Goal: Communication & Community: Answer question/provide support

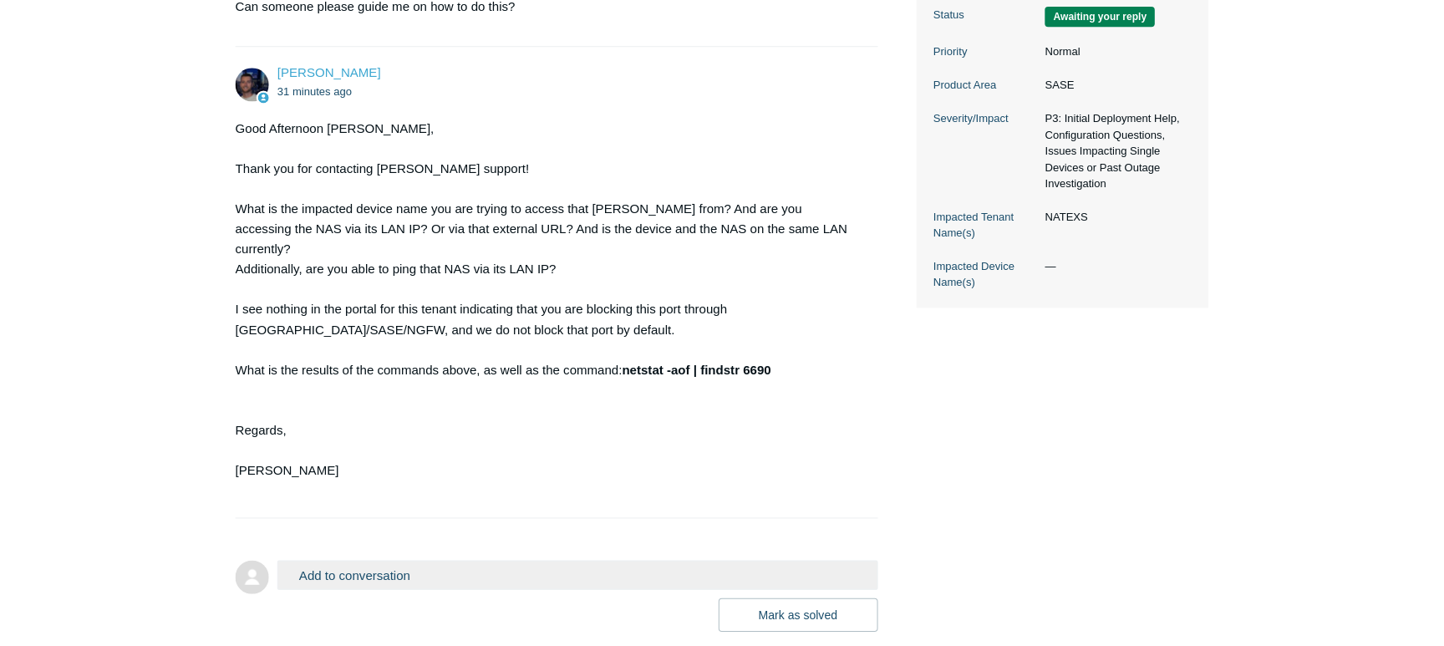
scroll to position [437, 0]
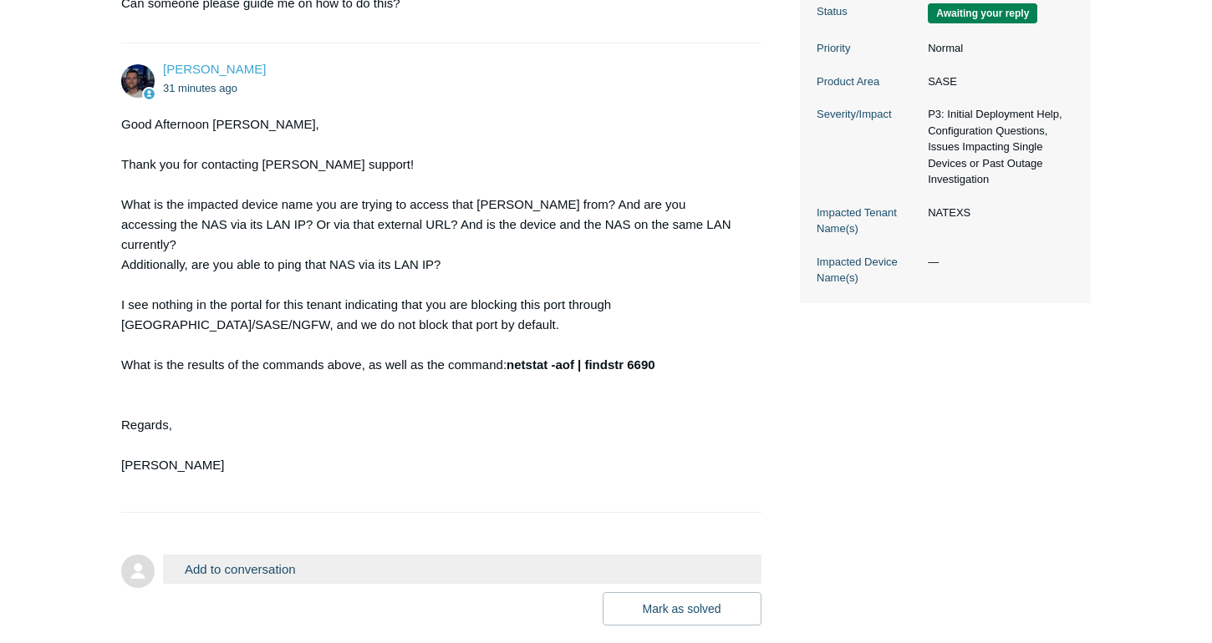
click at [364, 555] on button "Add to conversation" at bounding box center [462, 569] width 598 height 29
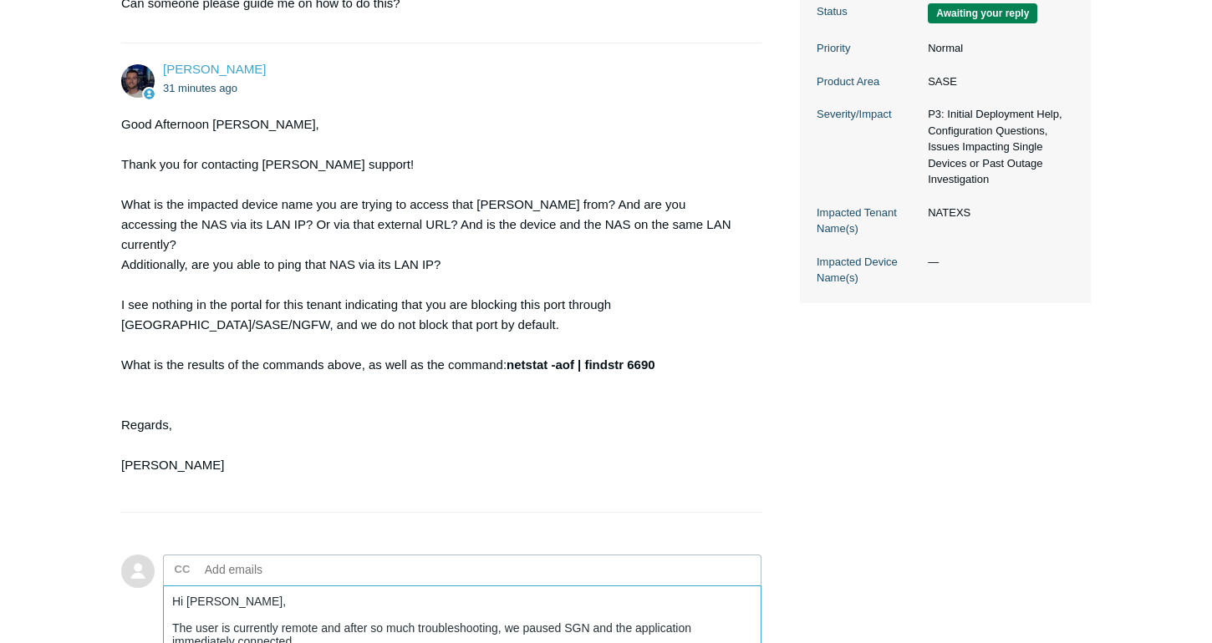
click at [638, 608] on textarea "Hi Connor, The user is currently remote and after so much troubleshooting, we p…" at bounding box center [462, 642] width 598 height 113
click at [304, 623] on textarea "Hi Connor, The user is currently remote and after so much troubleshooting, we p…" at bounding box center [462, 642] width 598 height 113
drag, startPoint x: 416, startPoint y: 607, endPoint x: 369, endPoint y: 606, distance: 46.8
click at [369, 606] on textarea "Hi Connor, The user is currently remote and after so much troubleshooting, we p…" at bounding box center [462, 642] width 598 height 113
click at [614, 609] on textarea "Hi Connor, The user is currently remote and after troubleshooting, we paused SG…" at bounding box center [462, 642] width 598 height 113
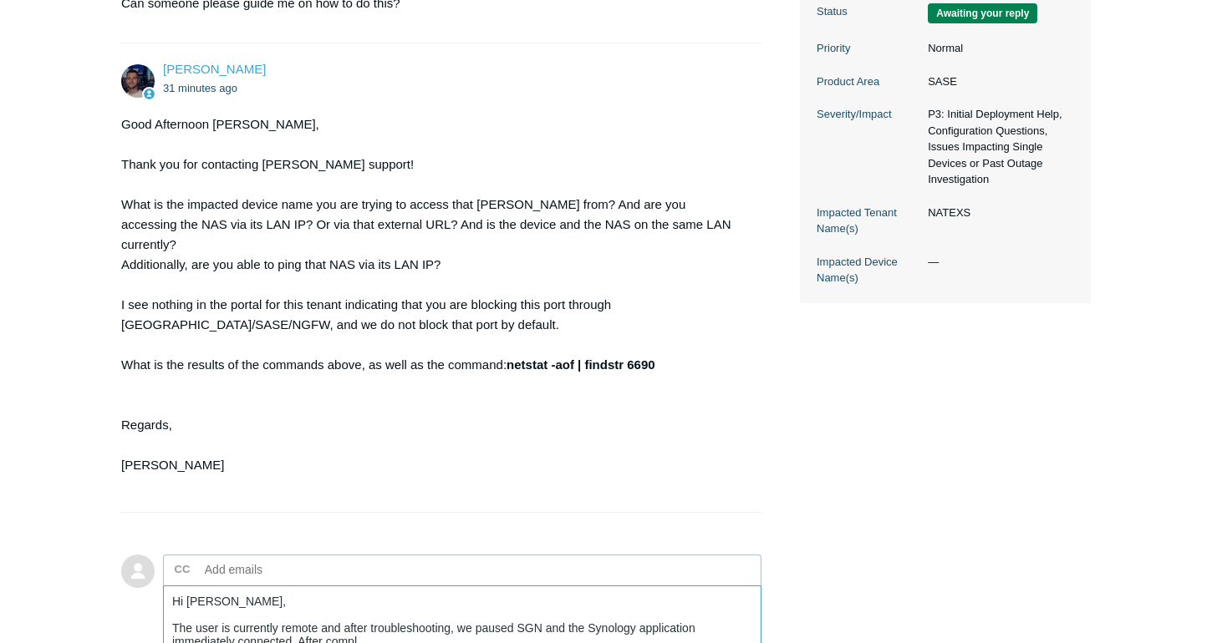
click at [377, 624] on textarea "Hi Connor, The user is currently remote and after troubleshooting, we paused SG…" at bounding box center [462, 642] width 598 height 113
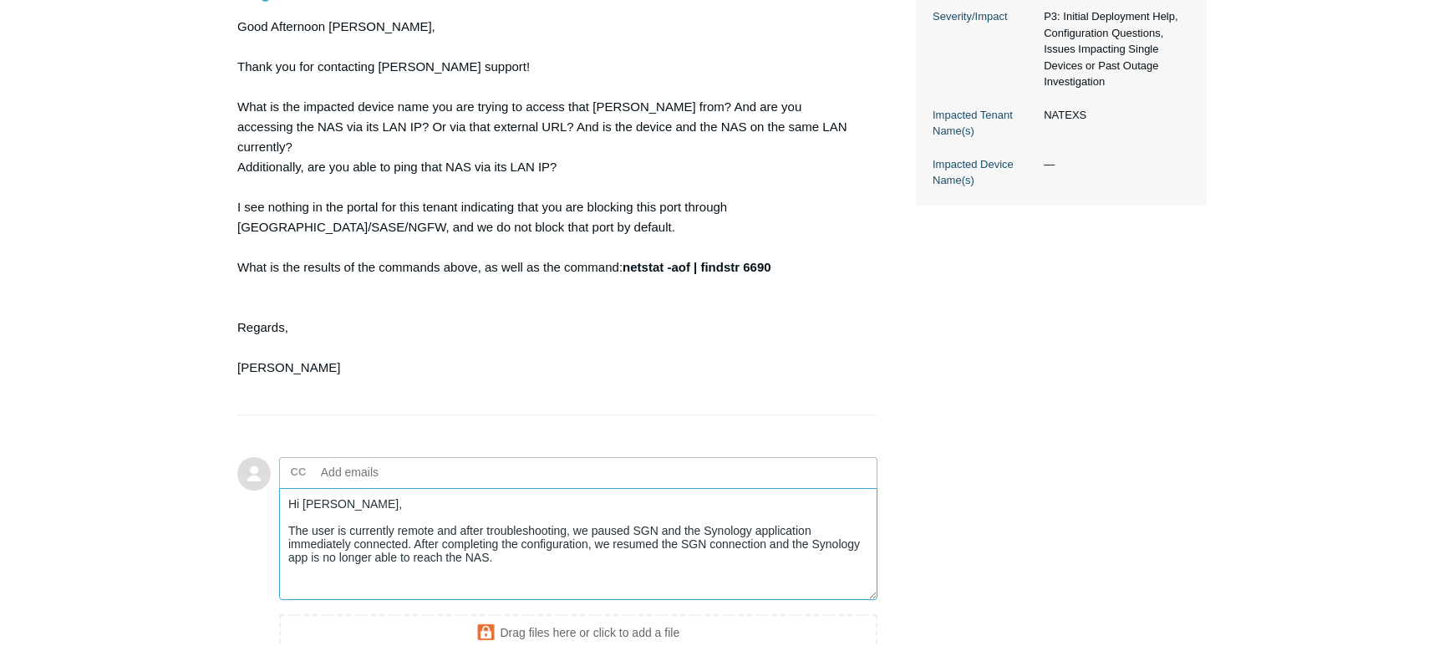
scroll to position [543, 0]
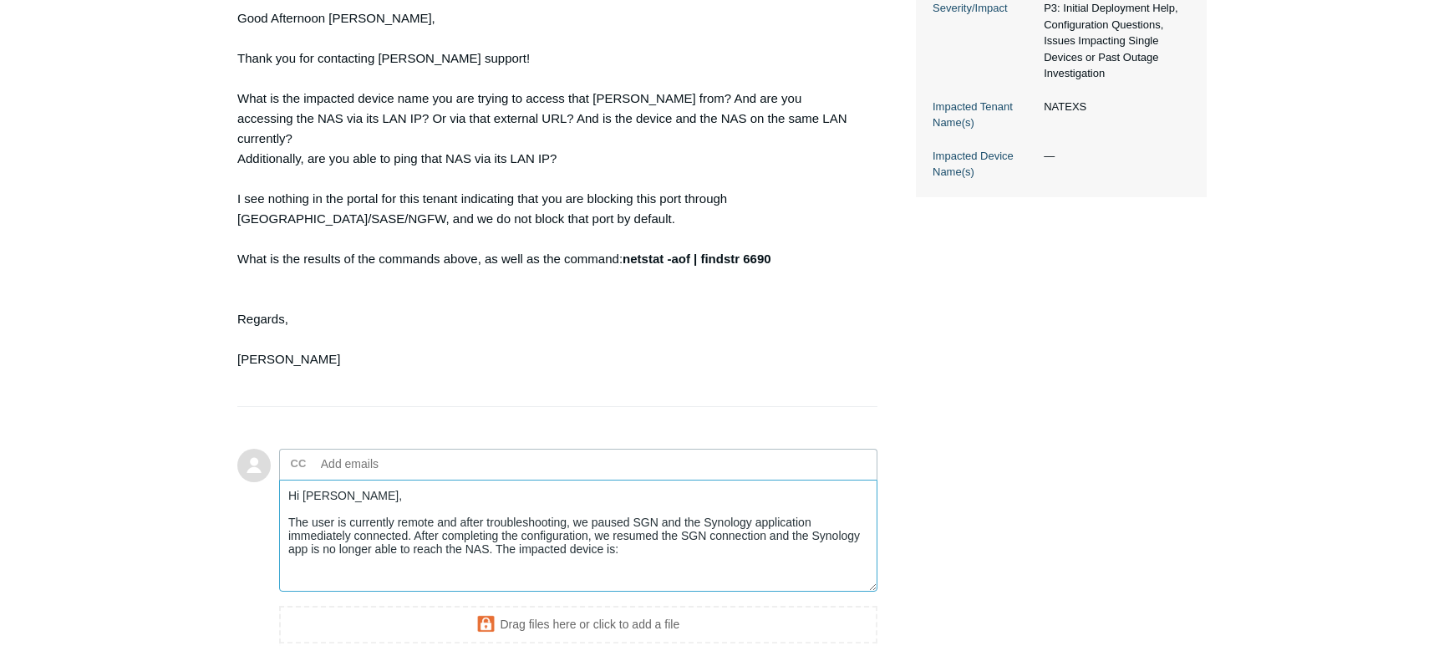
paste textarea "DESKTOP-PPKKCBN"
click at [778, 553] on textarea "Hi Connor, The user is currently remote and after troubleshooting, we paused SG…" at bounding box center [578, 536] width 598 height 113
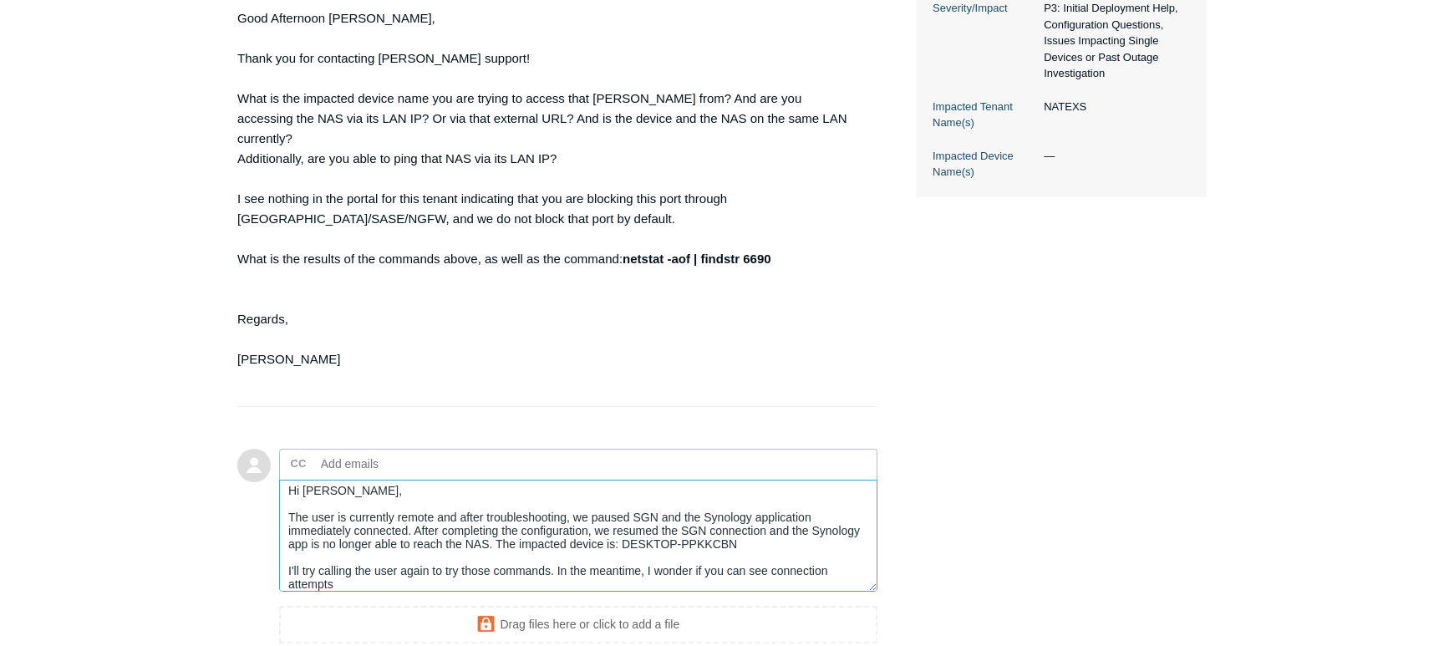
click at [354, 561] on textarea "Hi Connor, The user is currently remote and after troubleshooting, we paused SG…" at bounding box center [578, 536] width 598 height 113
click at [773, 515] on textarea "Hi Connor, The user is currently remote and after troubleshooting, we paused SG…" at bounding box center [578, 536] width 598 height 113
click at [409, 564] on textarea "Hi Connor, The user is currently remote and after troubleshooting, we paused SG…" at bounding box center [578, 536] width 598 height 113
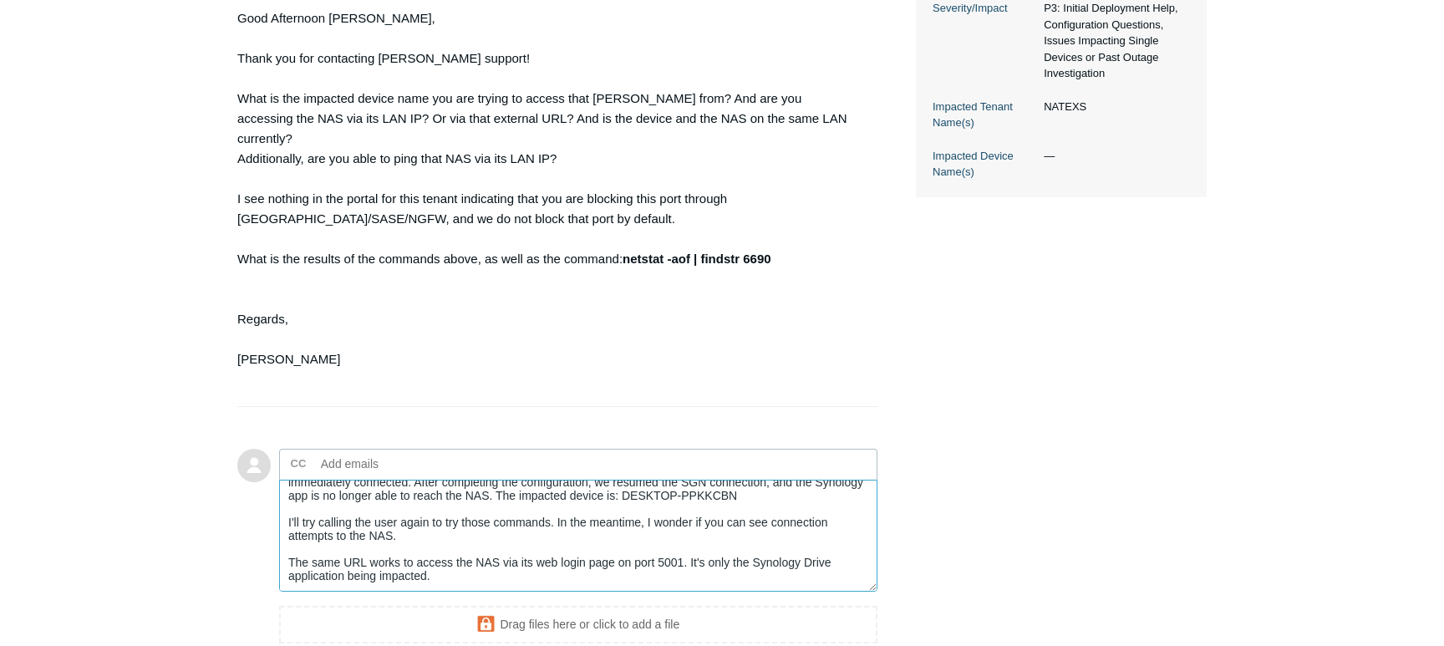
scroll to position [668, 0]
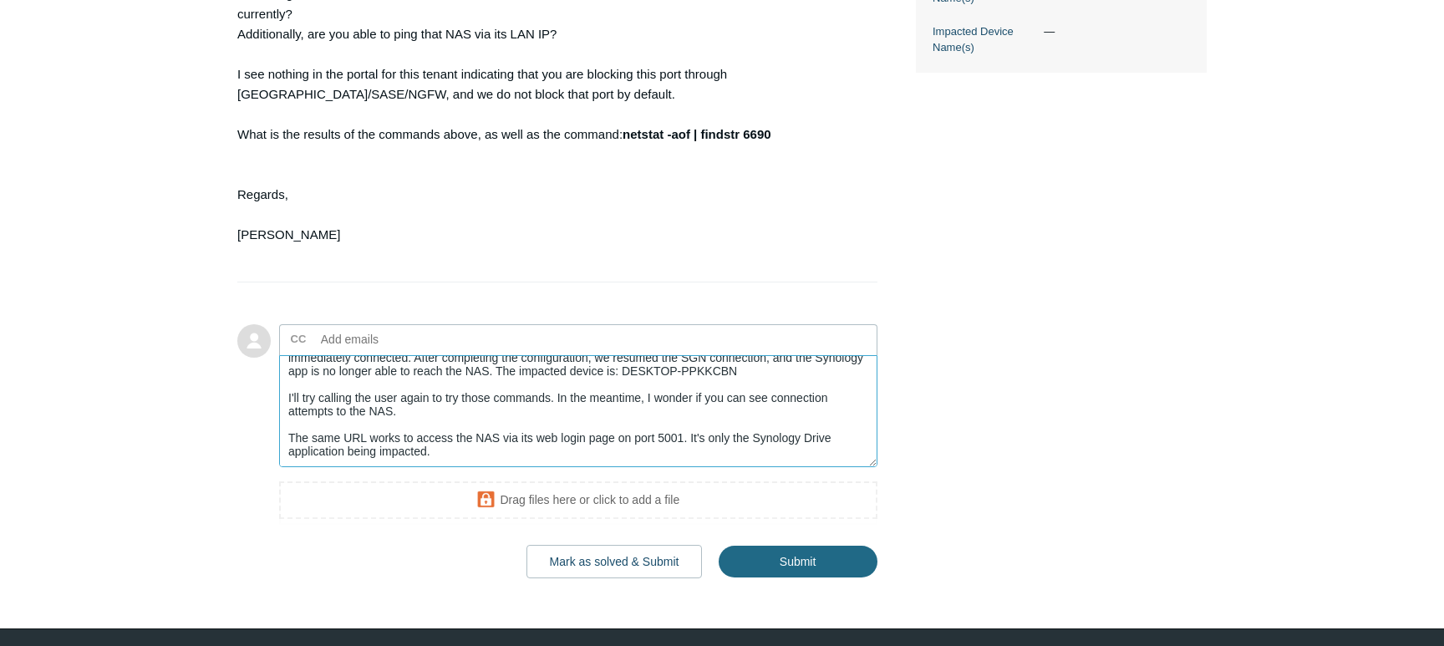
type textarea "Hi Connor, The user is currently remote and after troubleshooting, we paused SG…"
click at [791, 546] on input "Submit" at bounding box center [798, 562] width 159 height 33
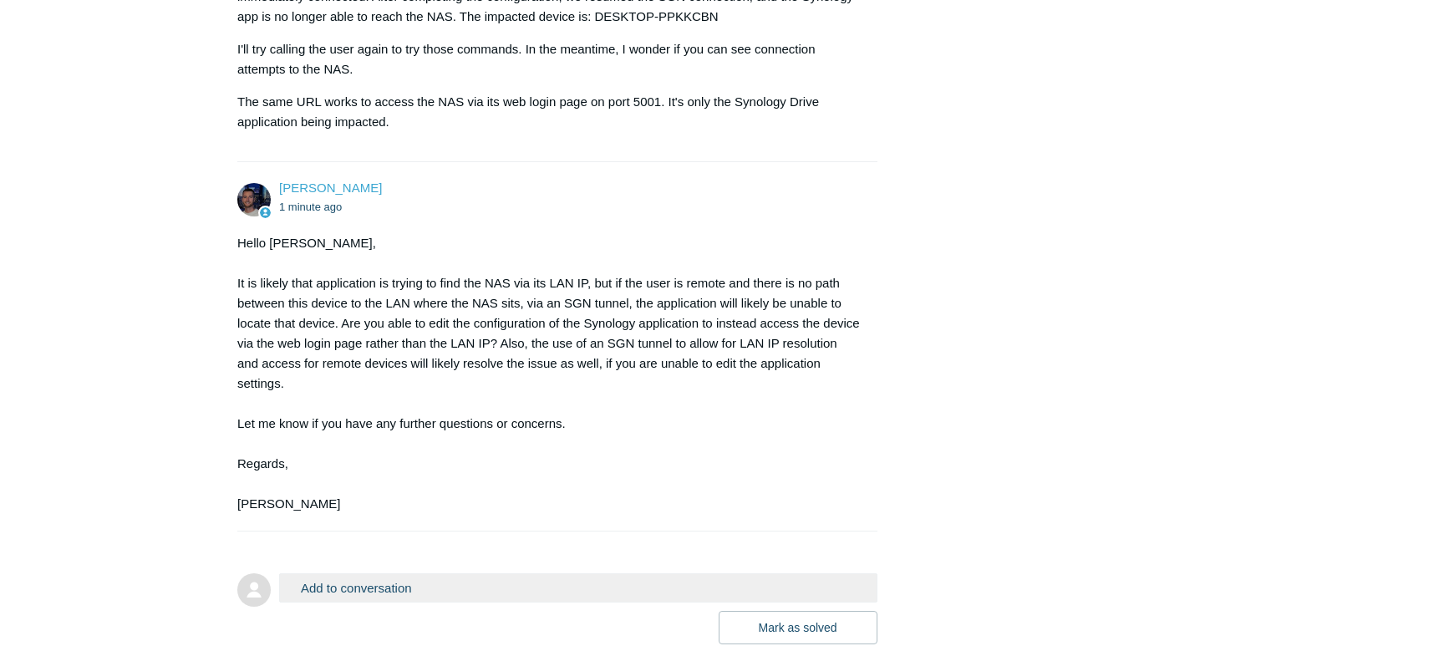
scroll to position [1195, 0]
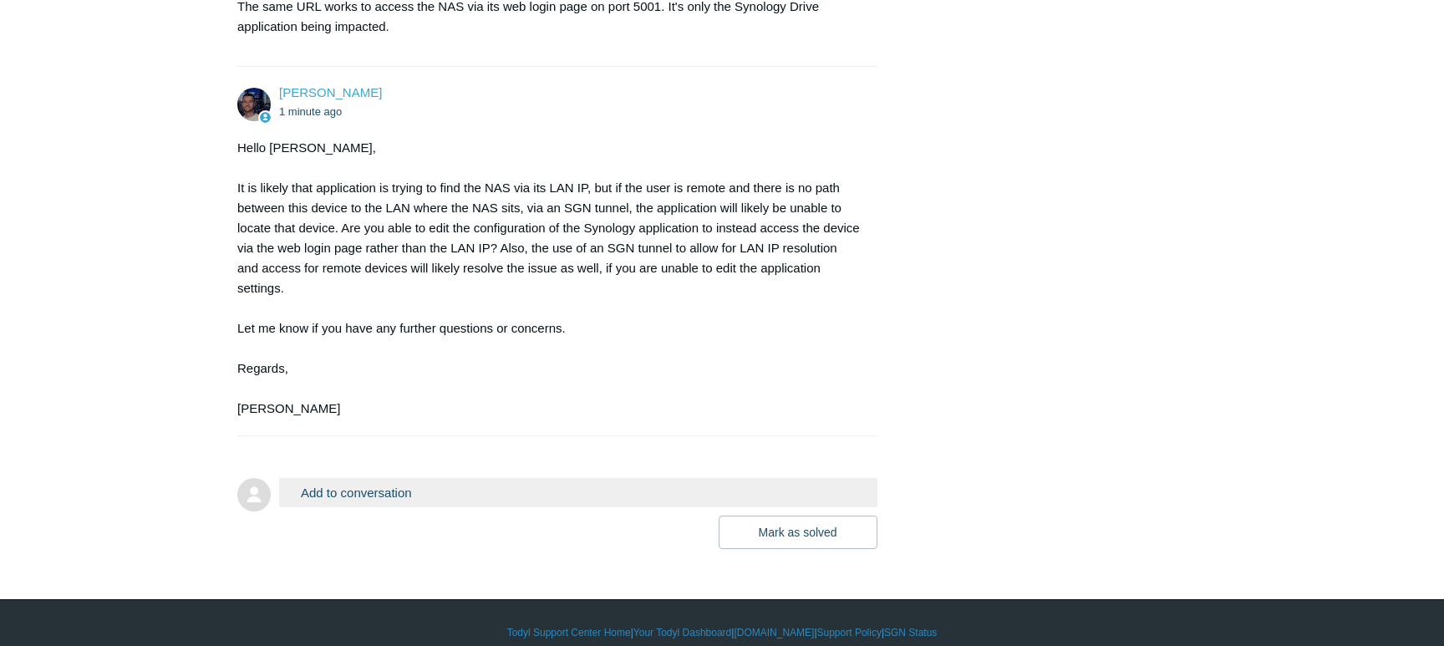
click at [456, 478] on button "Add to conversation" at bounding box center [578, 492] width 598 height 29
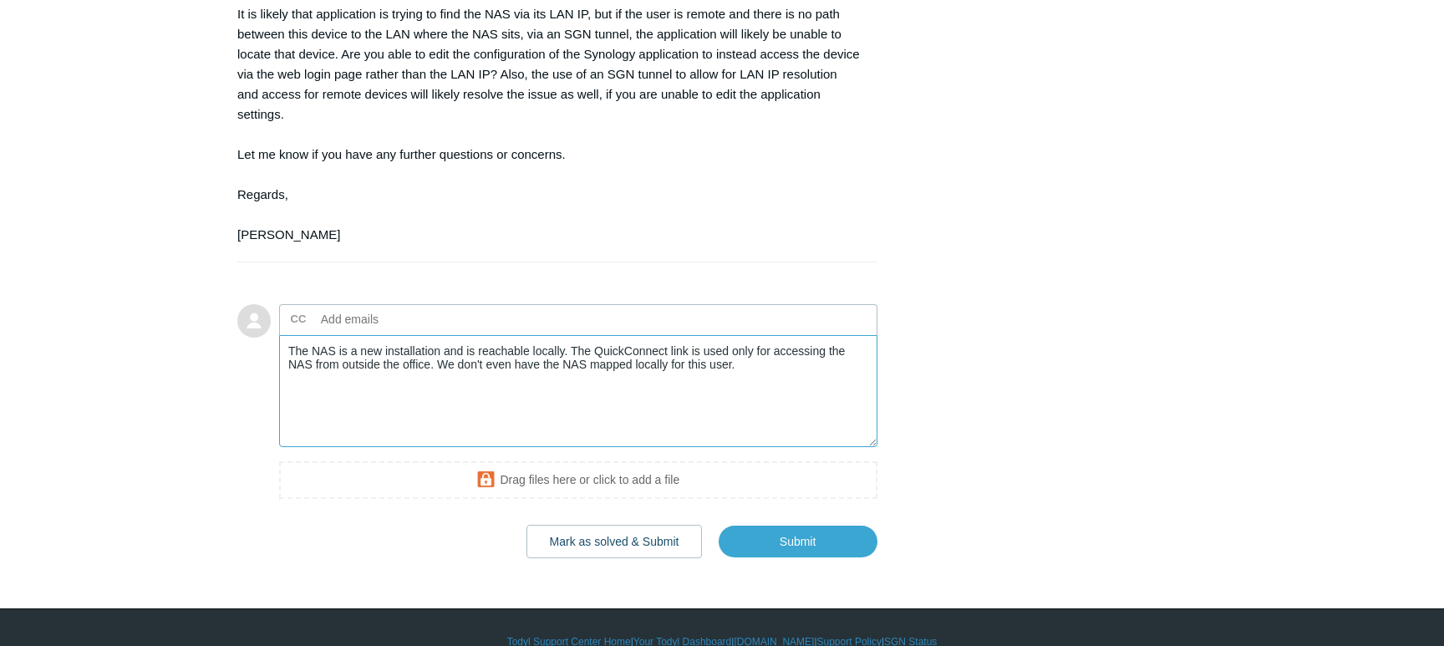
scroll to position [1374, 0]
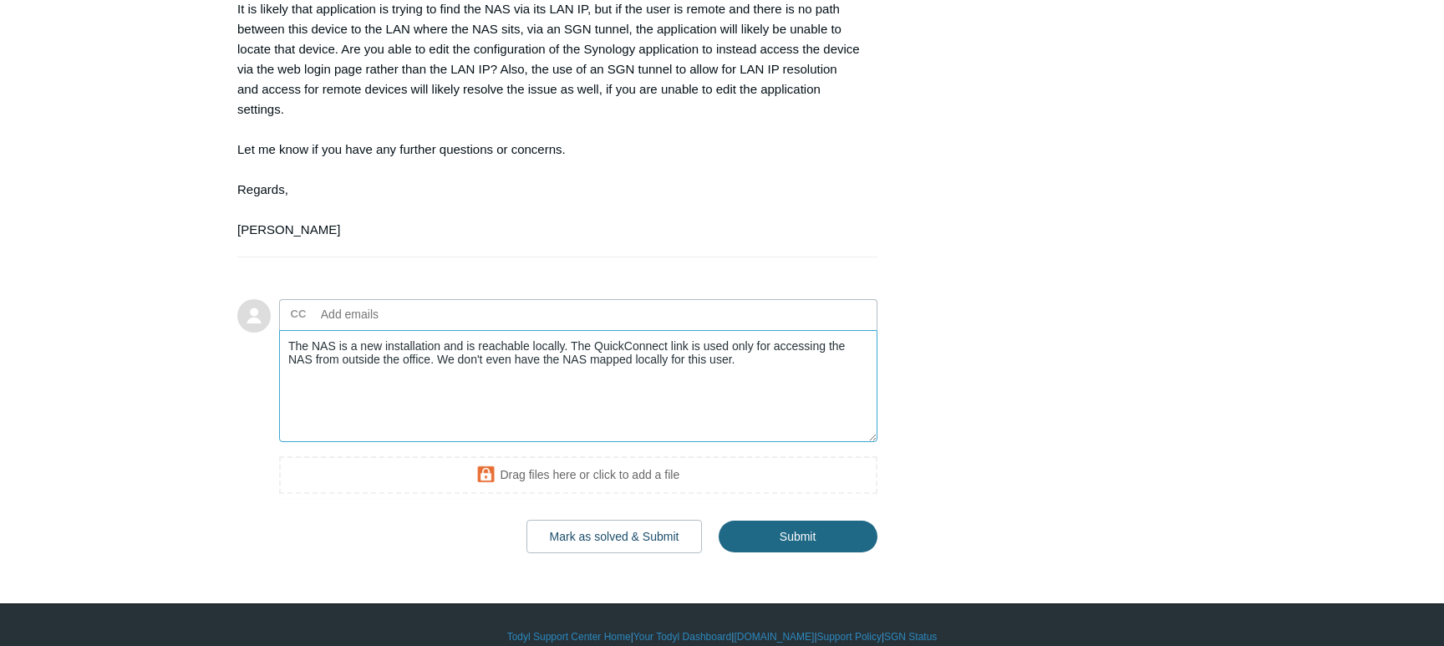
type textarea "The NAS is a new installation and is reachable locally. The QuickConnect link i…"
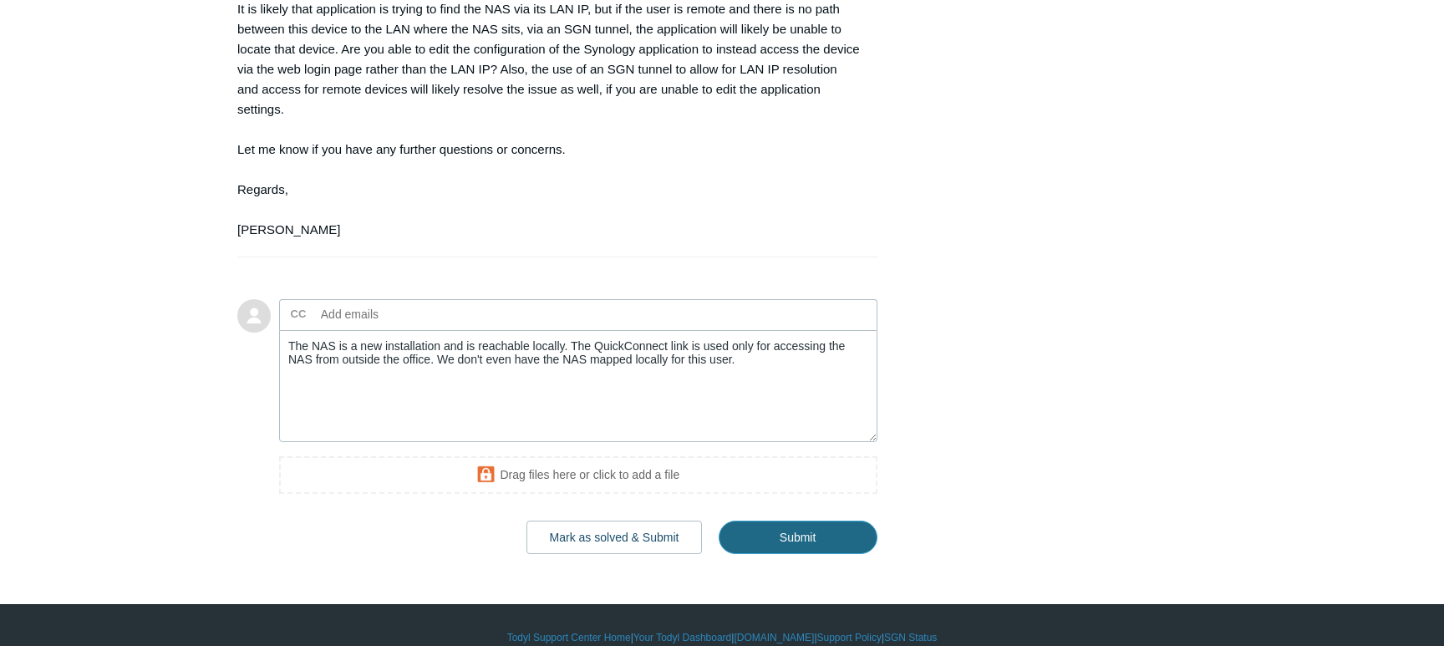
click at [772, 521] on input "Submit" at bounding box center [798, 537] width 159 height 33
